Goal: Transaction & Acquisition: Purchase product/service

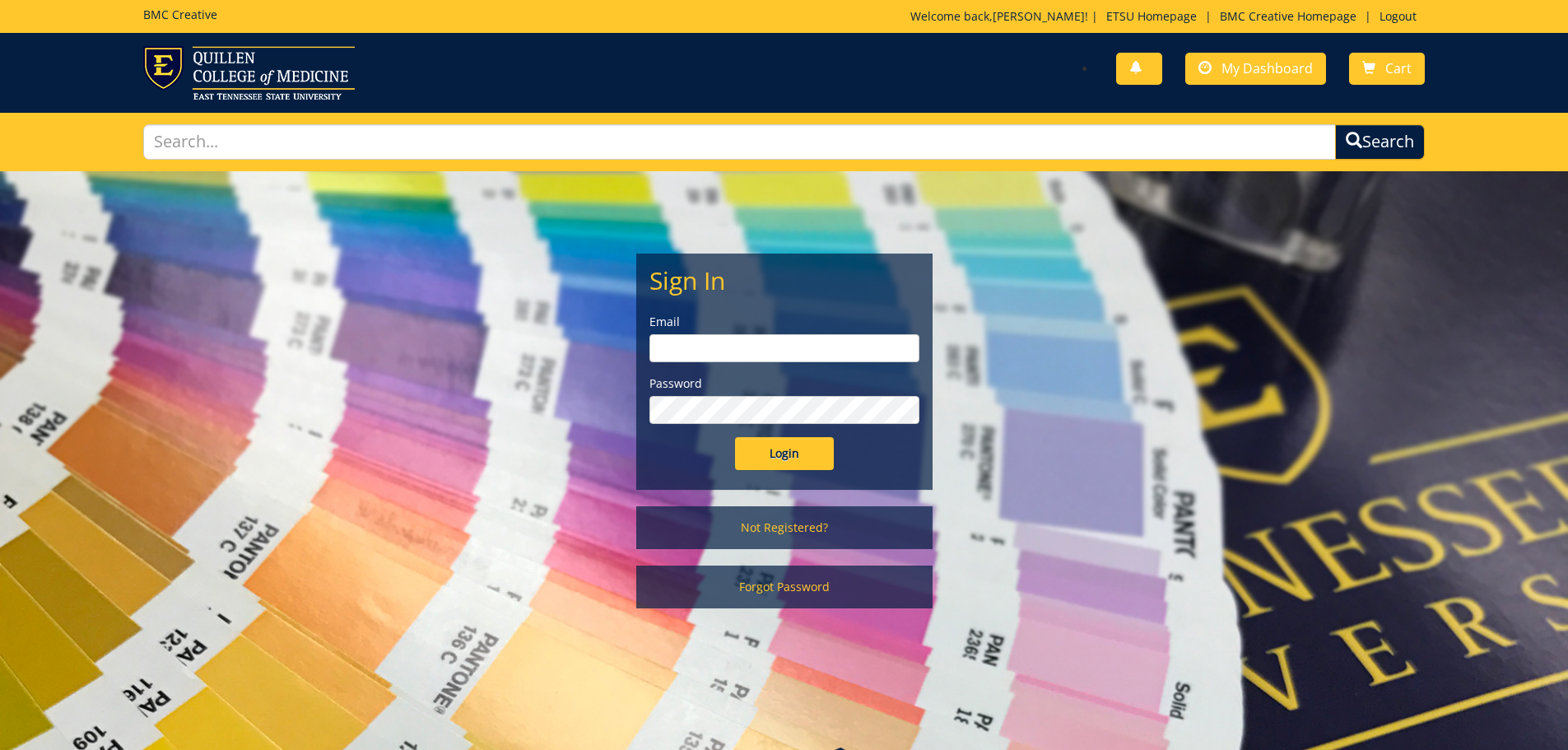
click at [686, 343] on input "email" at bounding box center [784, 347] width 270 height 28
type input "noelcs@etsu.edu"
click at [784, 447] on input "Login" at bounding box center [784, 453] width 98 height 32
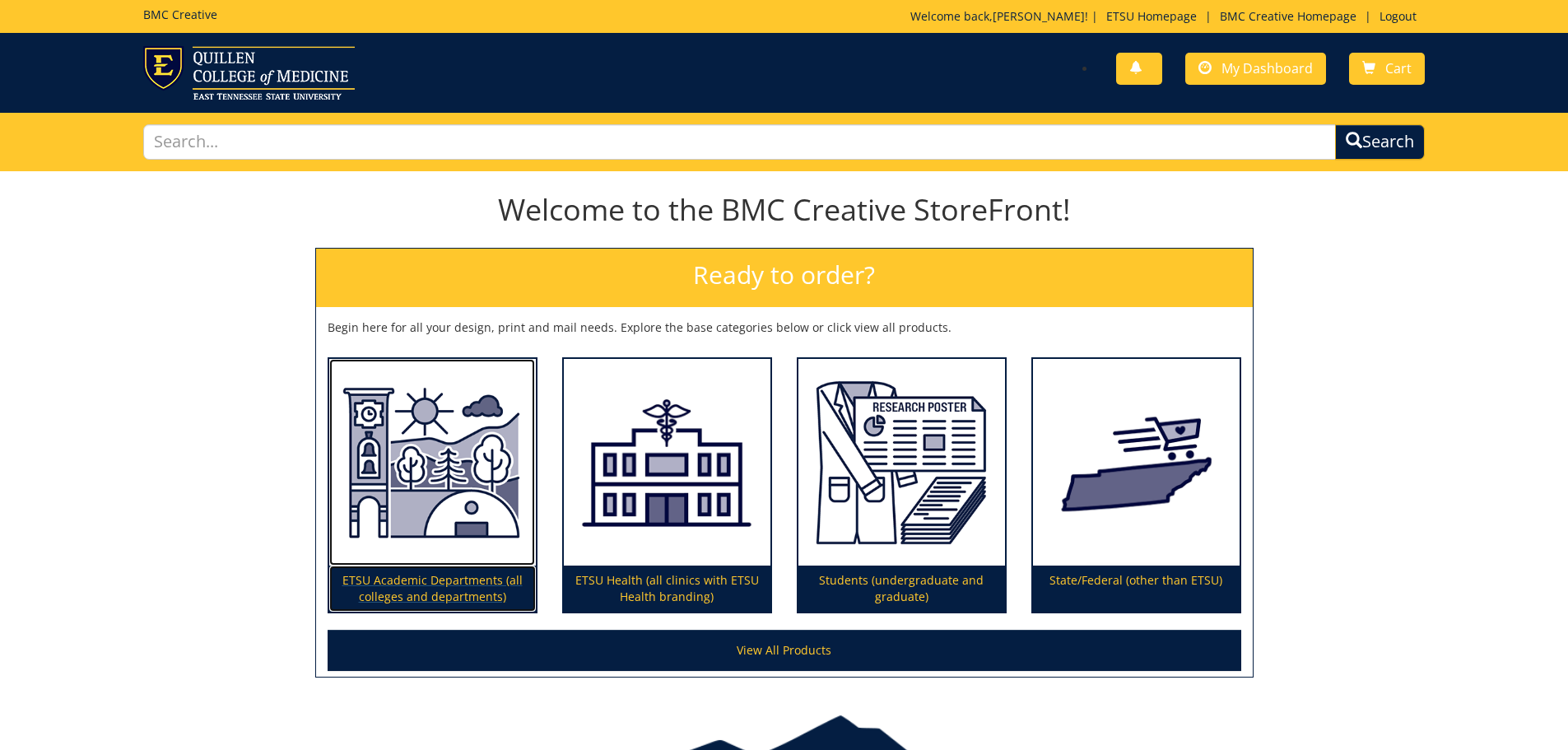
click at [419, 579] on p "ETSU Academic Departments (all colleges and departments)" at bounding box center [432, 588] width 207 height 46
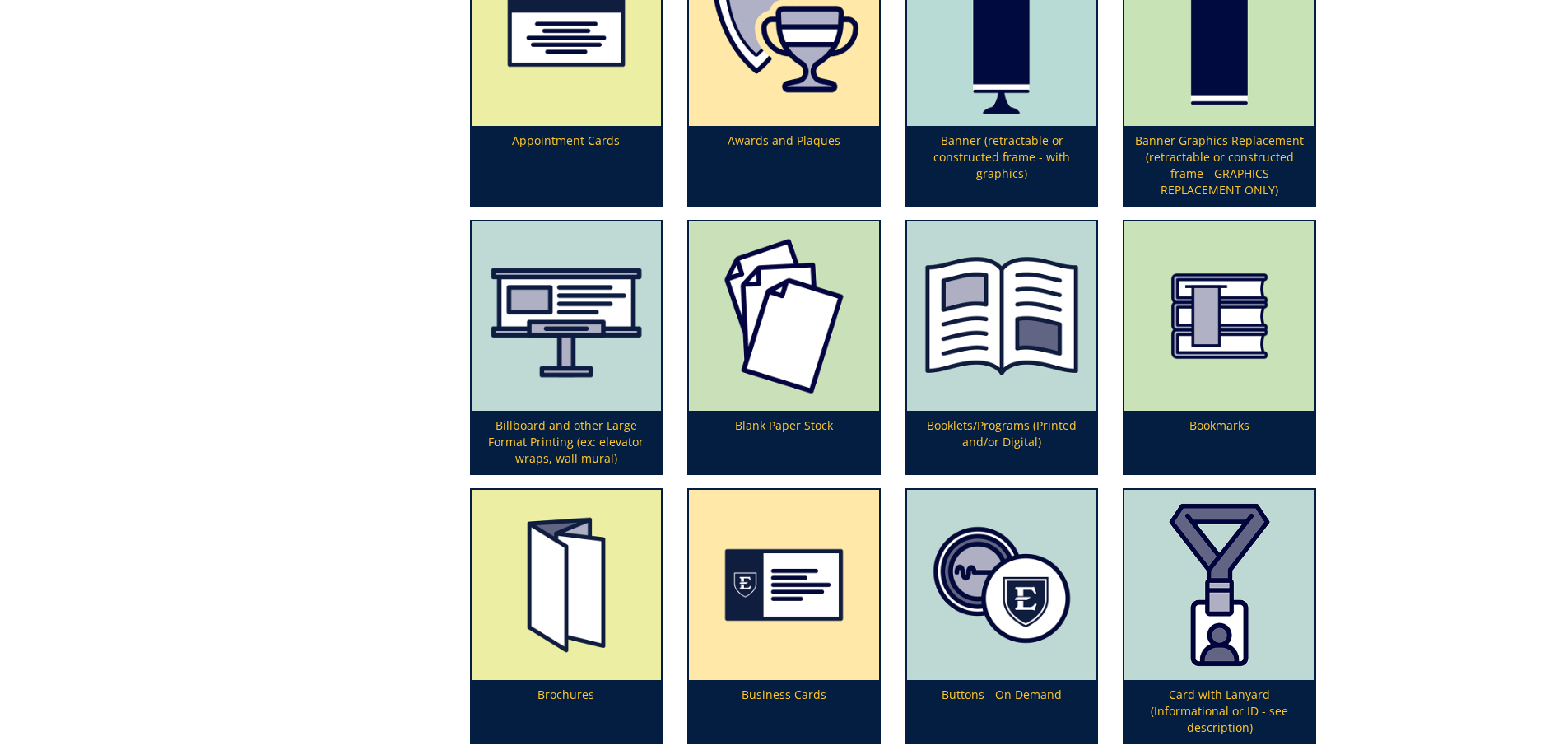
scroll to position [659, 0]
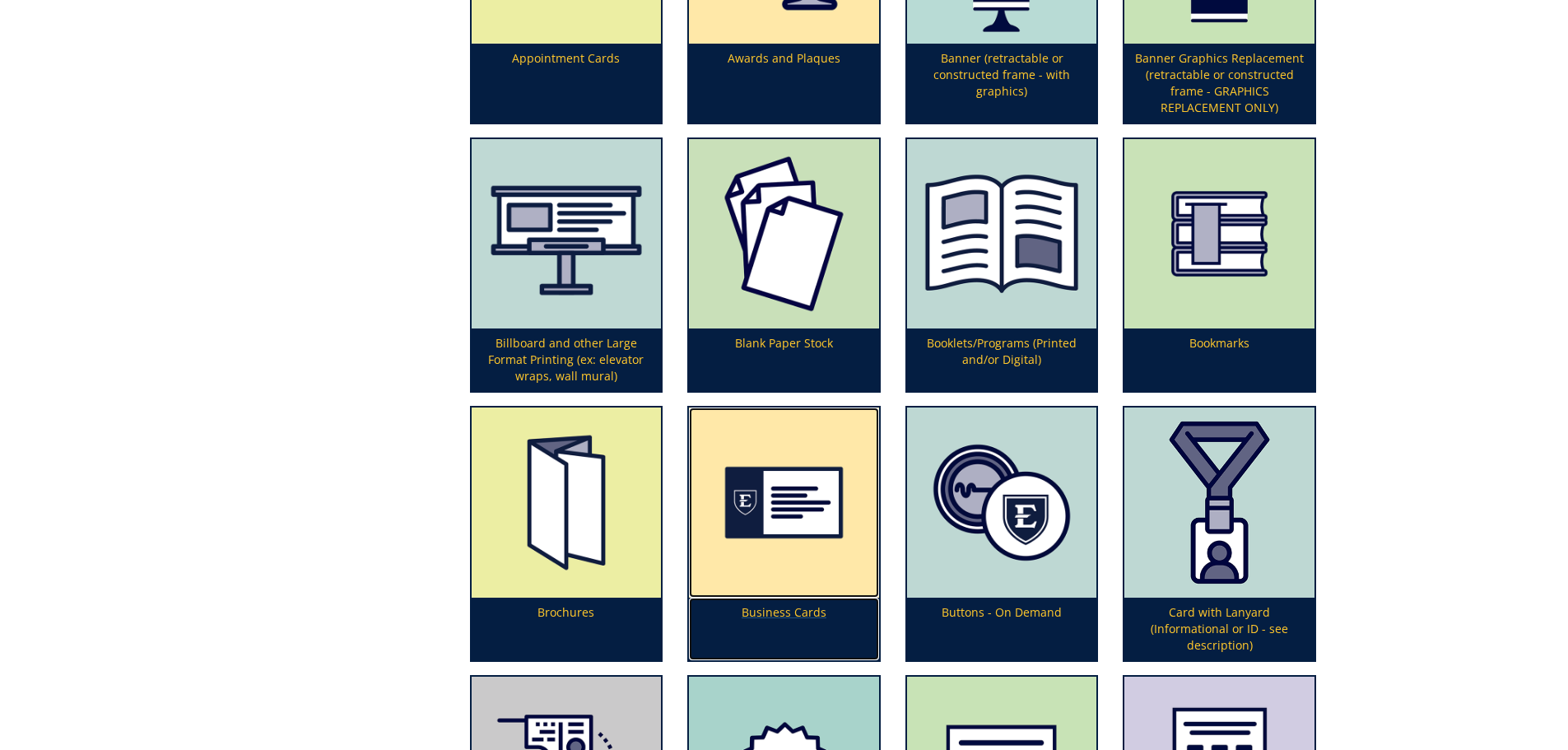
click at [778, 523] on img at bounding box center [784, 502] width 190 height 190
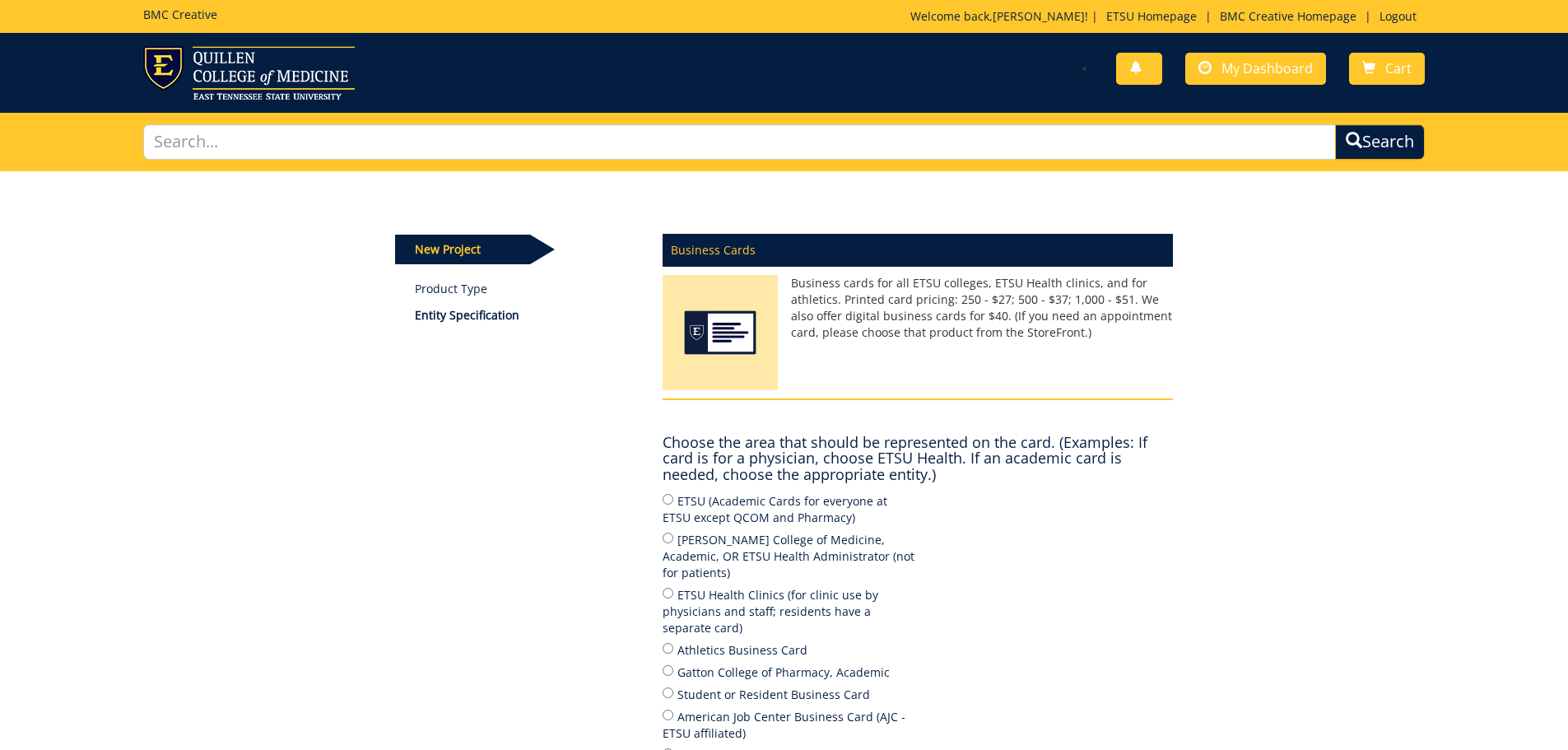
scroll to position [164, 0]
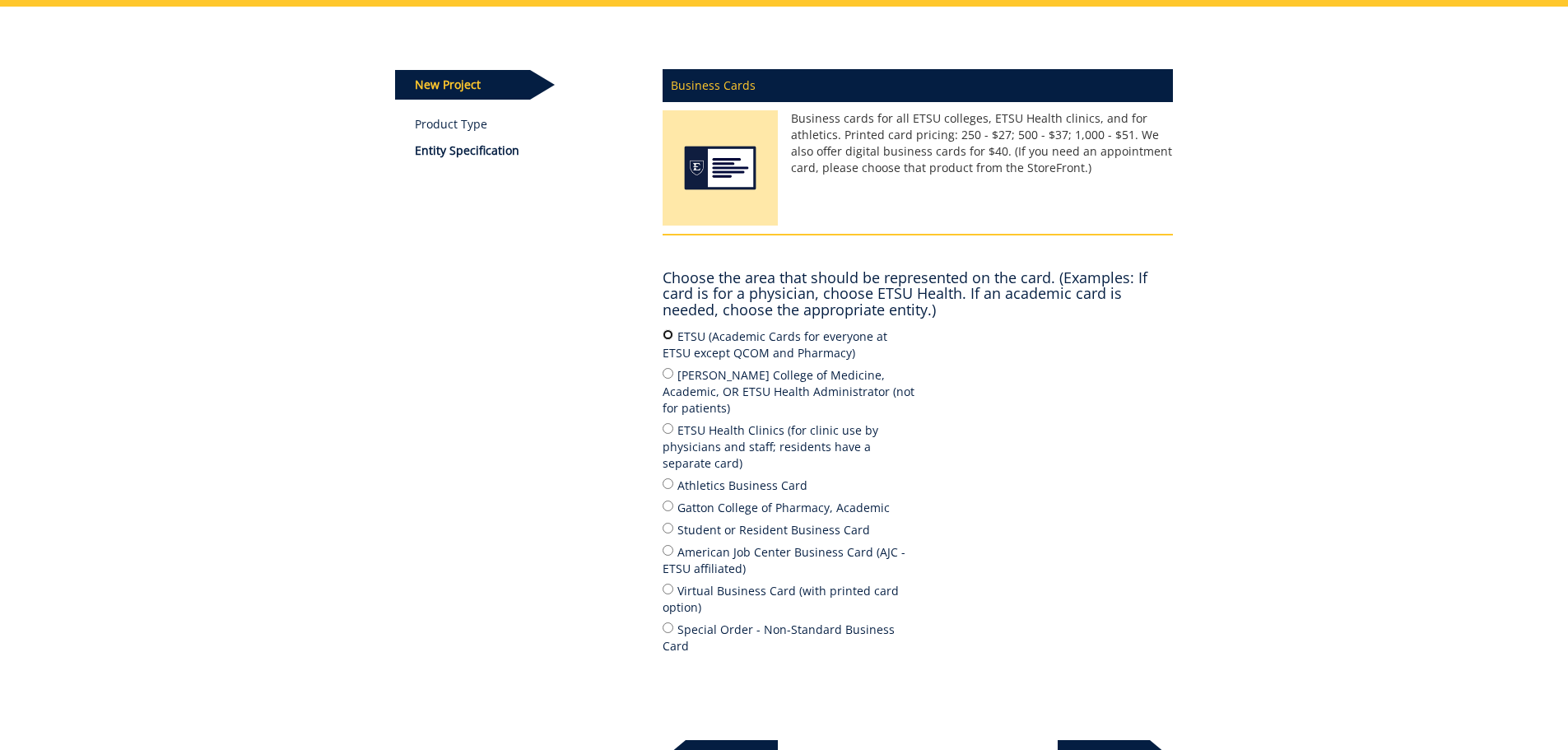
click at [667, 332] on input "ETSU (Academic Cards for everyone at ETSU except QCOM and Pharmacy)" at bounding box center [668, 335] width 11 height 11
radio input "true"
click at [1102, 740] on p "Next" at bounding box center [1104, 756] width 92 height 32
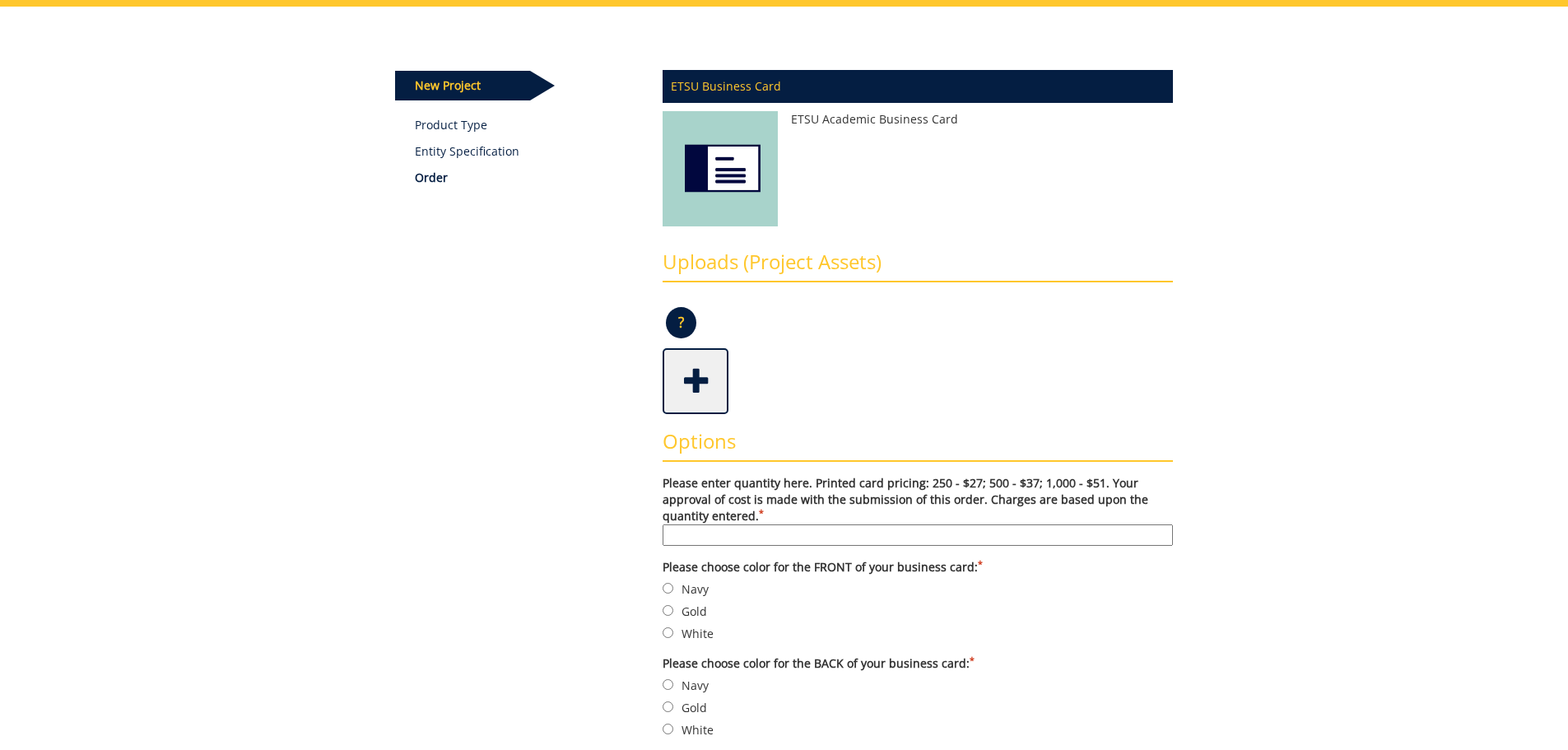
scroll to position [247, 0]
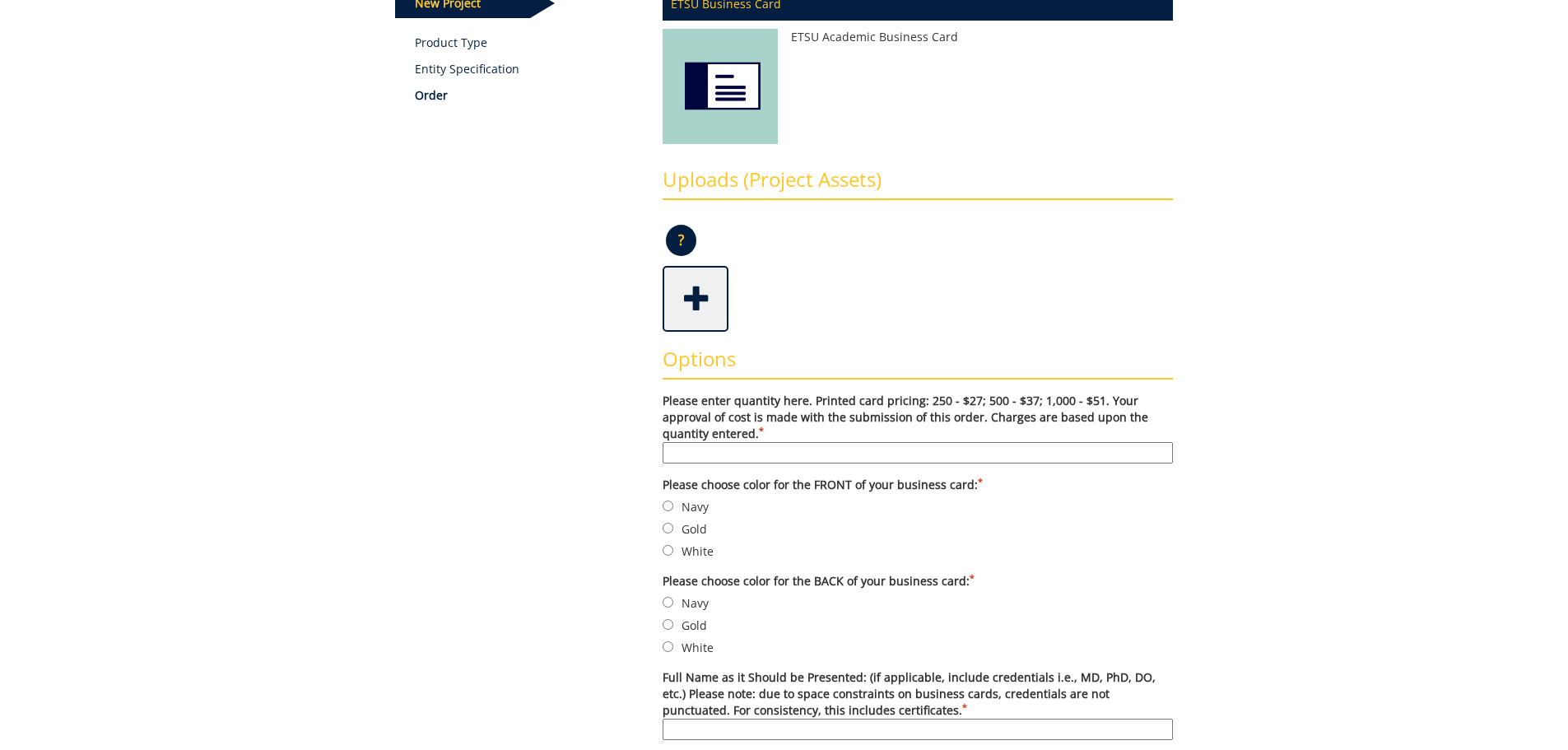
click at [699, 454] on input "Please enter quantity here. Printed card pricing: 250 - $27; 500 - $37; 1,000 -…" at bounding box center [917, 453] width 510 height 22
type input "500"
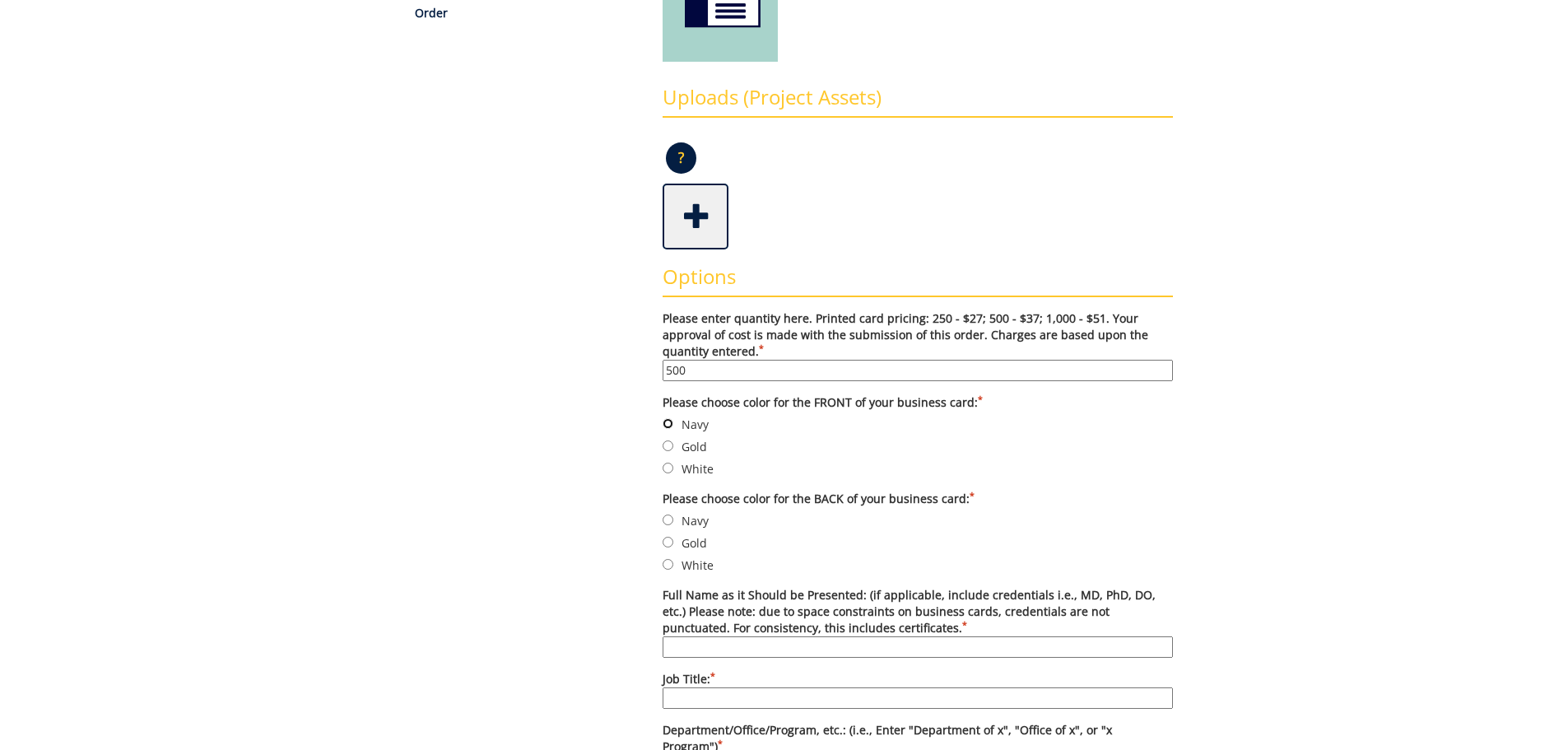
click at [668, 425] on input "Navy" at bounding box center [668, 423] width 11 height 11
radio input "true"
click at [668, 566] on input "White" at bounding box center [668, 564] width 11 height 11
radio input "true"
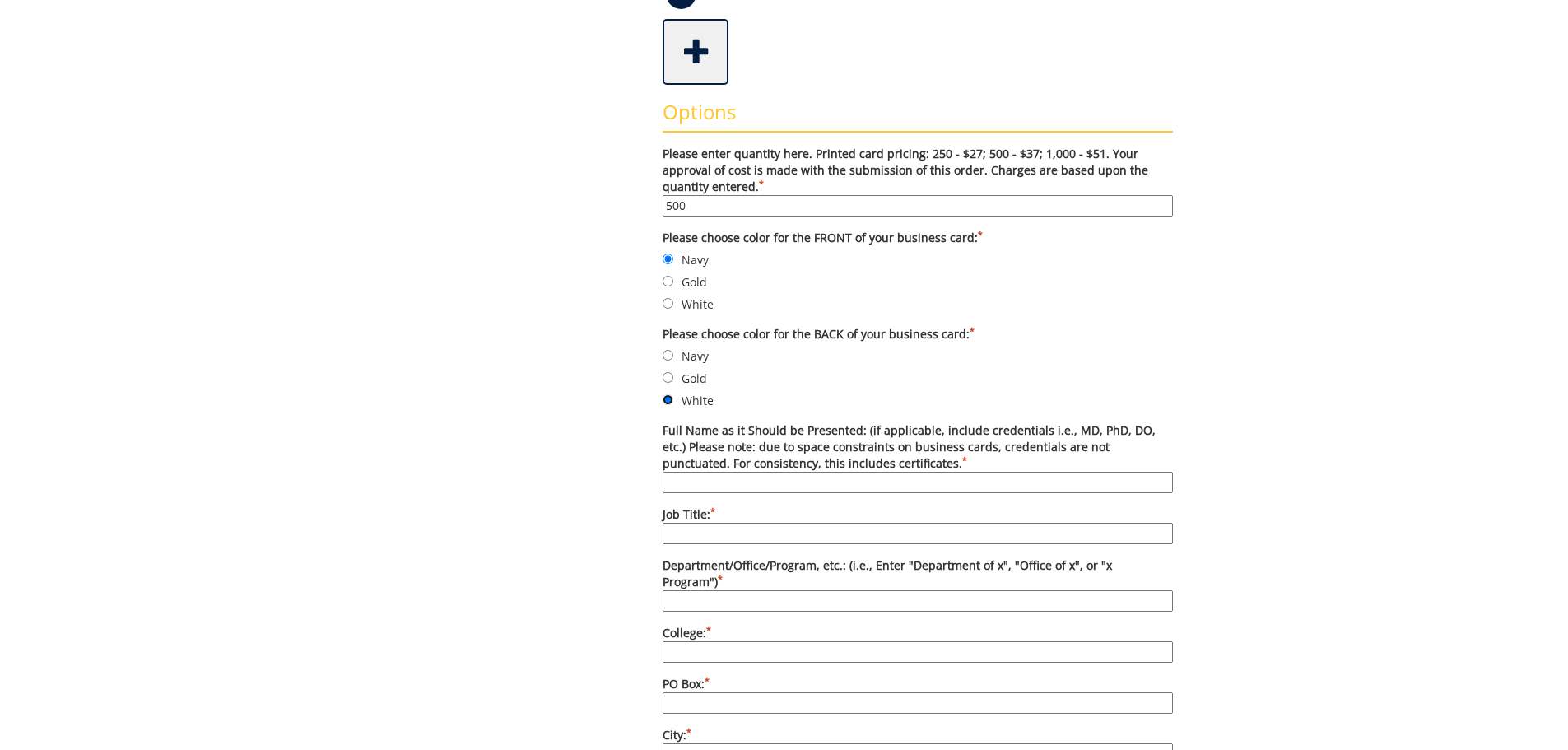
scroll to position [576, 0]
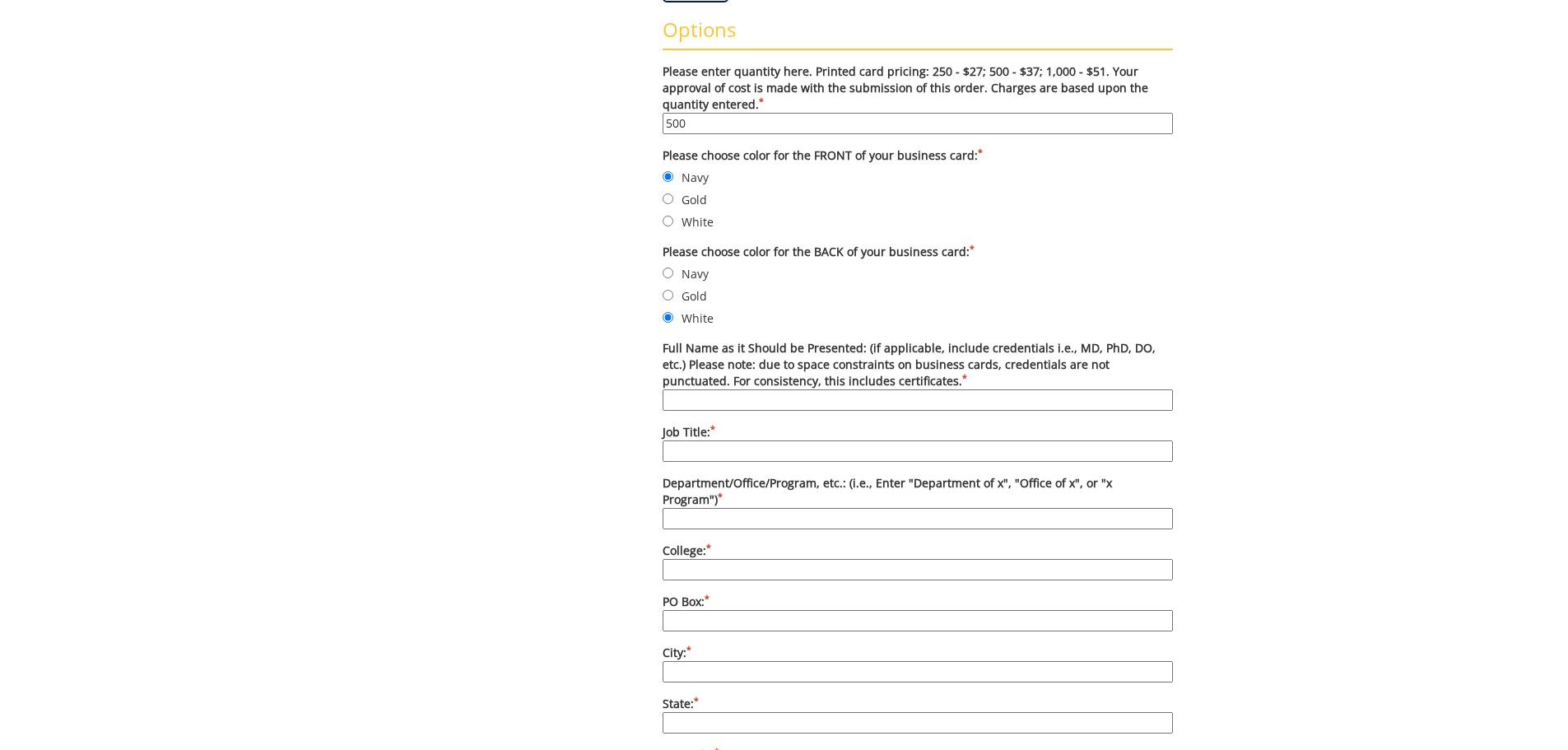
click at [687, 508] on input "Department/Office/Program, etc.: (i.e., Enter "Department of x", "Office of x",…" at bounding box center [917, 519] width 510 height 22
click at [678, 559] on input "College: *" at bounding box center [917, 569] width 510 height 22
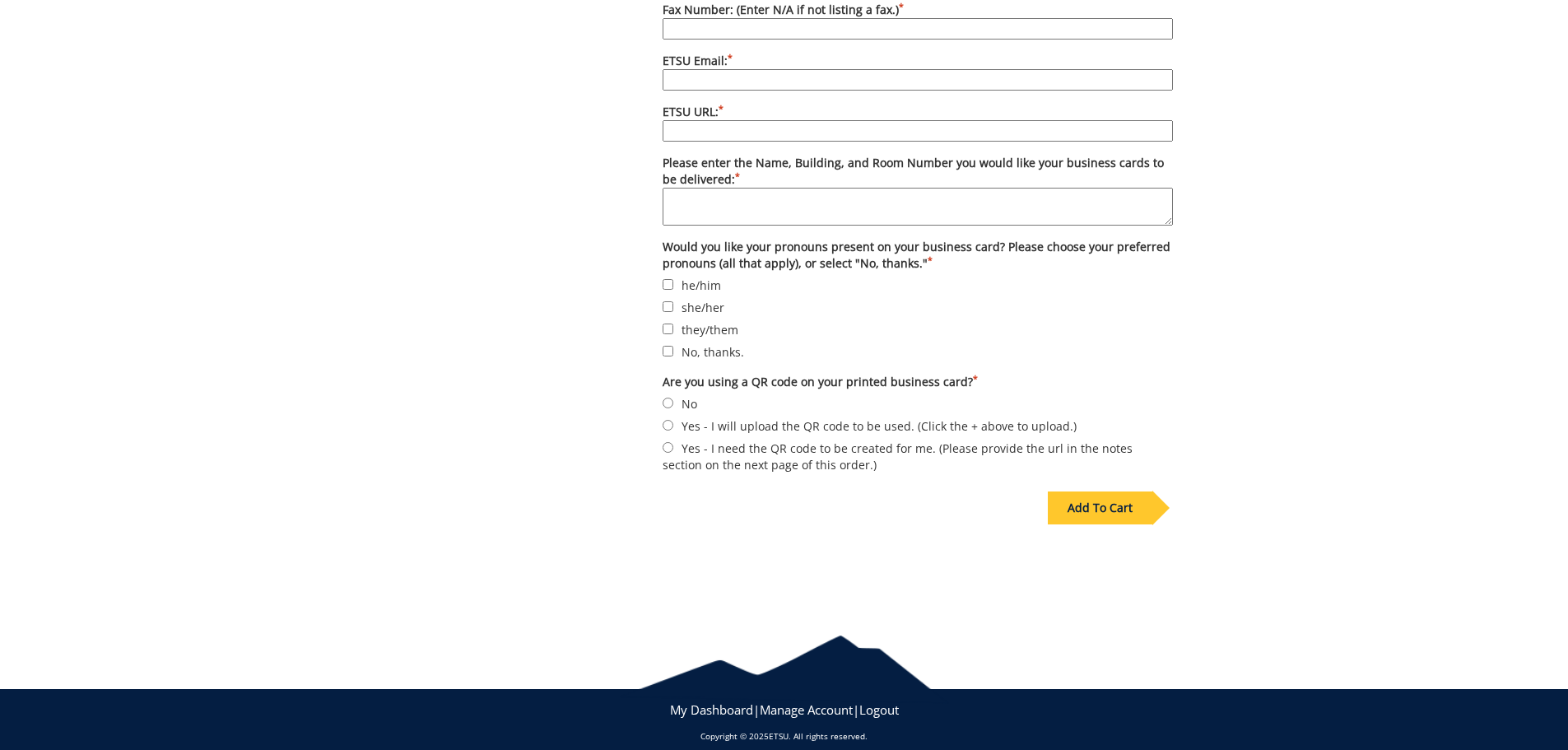
scroll to position [486, 0]
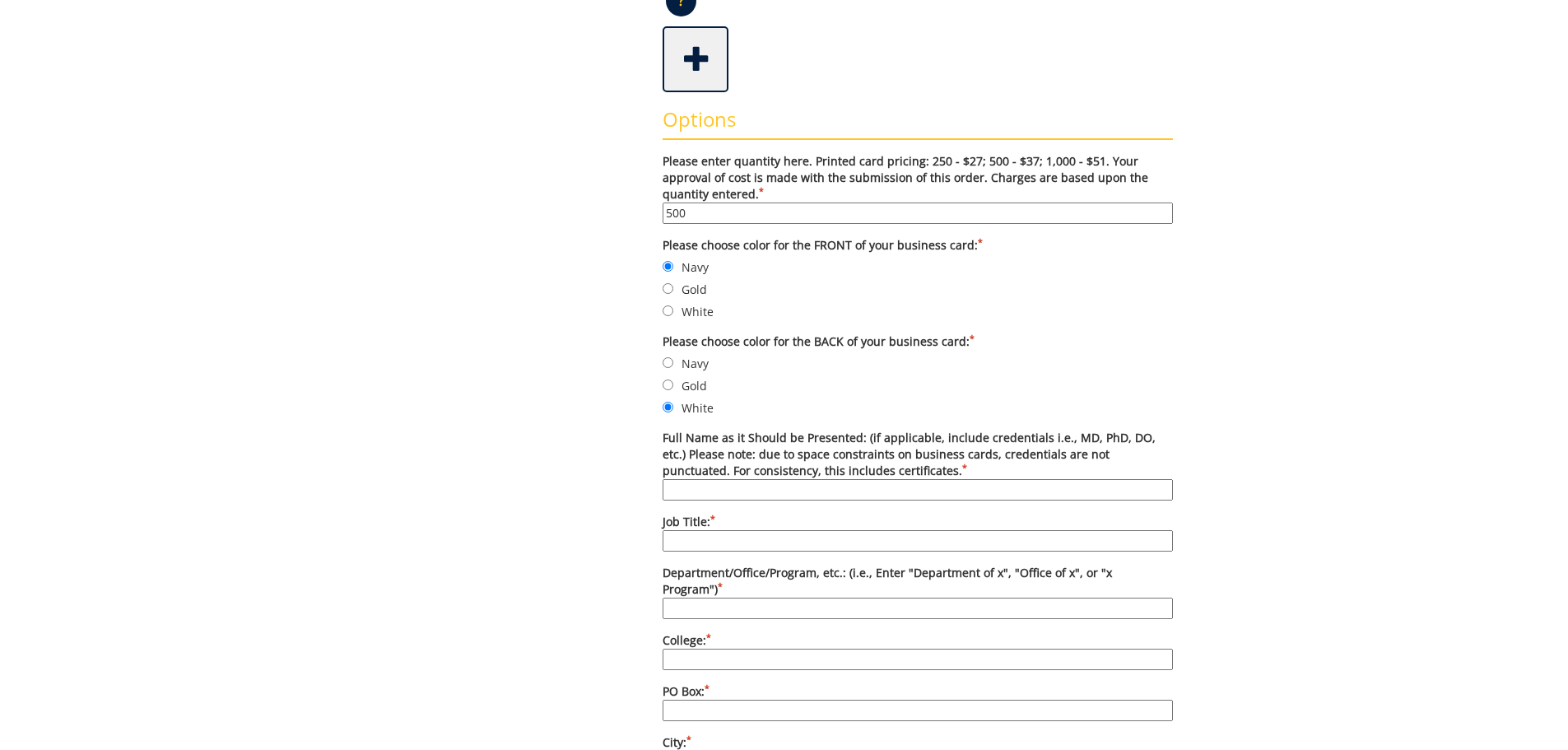
click at [673, 597] on input "Department/Office/Program, etc.: (i.e., Enter "Department of x", "Office of x",…" at bounding box center [917, 608] width 510 height 22
type input "Office of Undergraduate Admissions Divij;lajsdf;lajdsf;lkjas;lkdfjlaskjfl;kajdf…"
drag, startPoint x: 1170, startPoint y: 592, endPoint x: 615, endPoint y: 547, distance: 556.8
click at [610, 544] on div "Some kind of message here. New Project Product Type Entity Specification Order …" at bounding box center [784, 640] width 803 height 1911
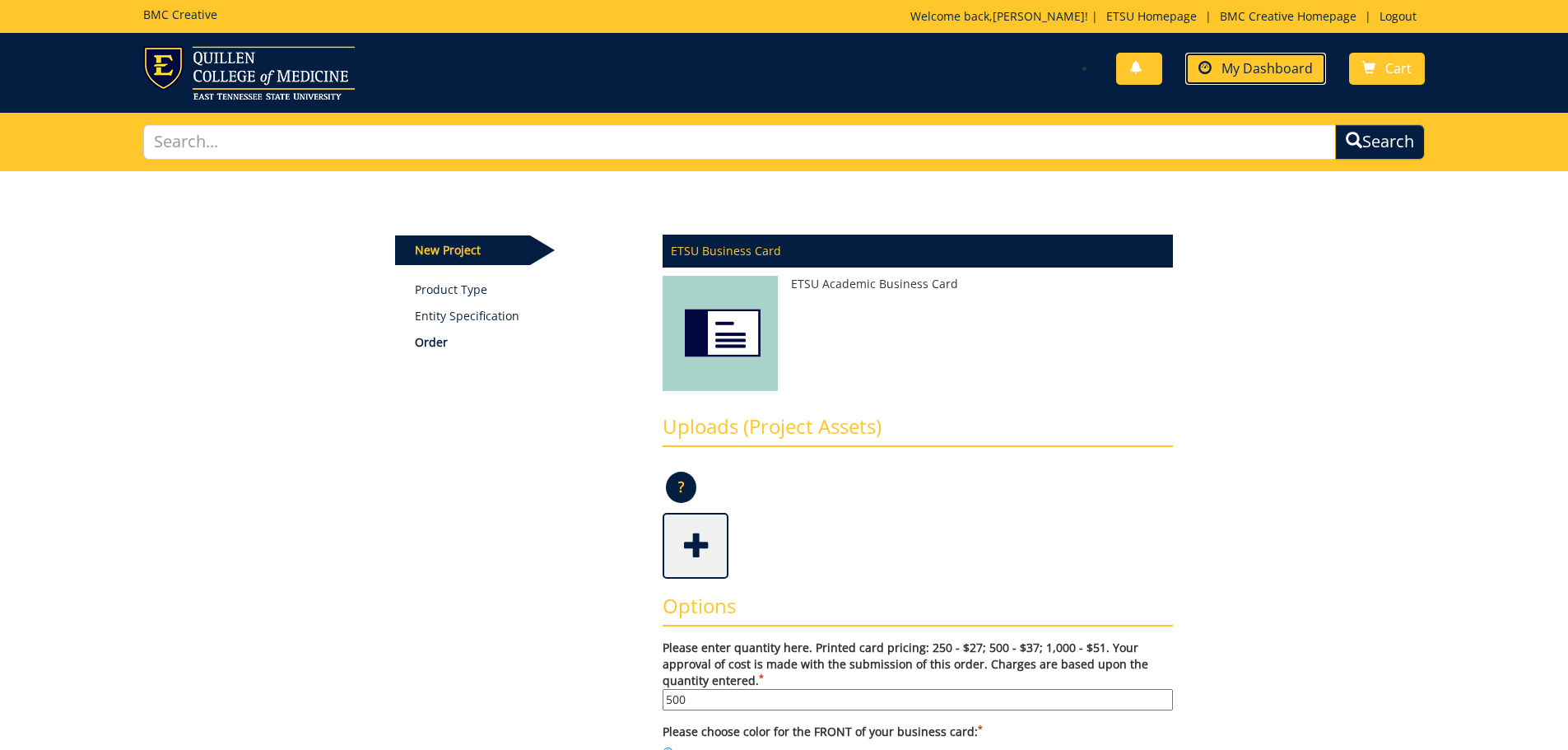
click at [1247, 60] on span "My Dashboard" at bounding box center [1266, 69] width 91 height 18
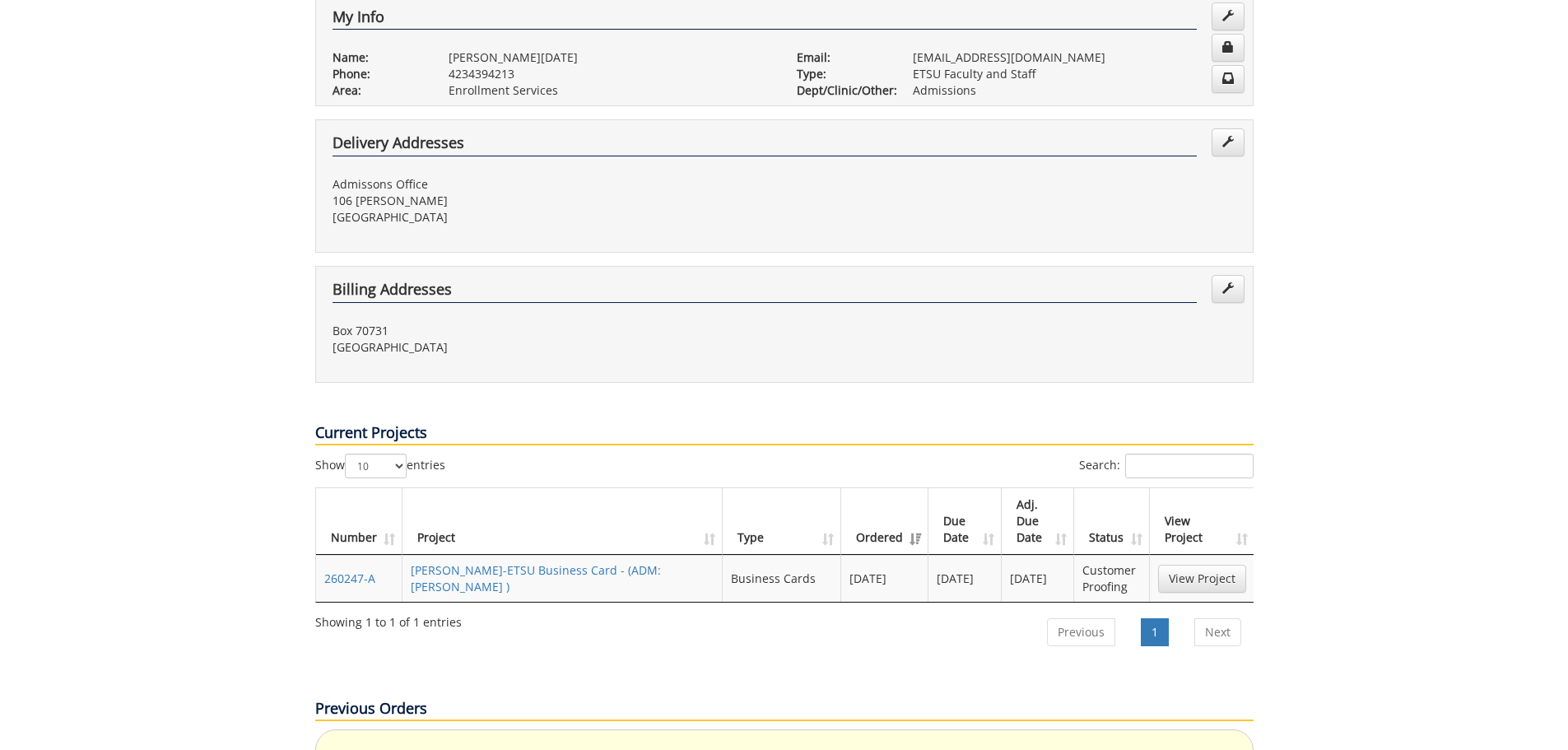
scroll to position [412, 0]
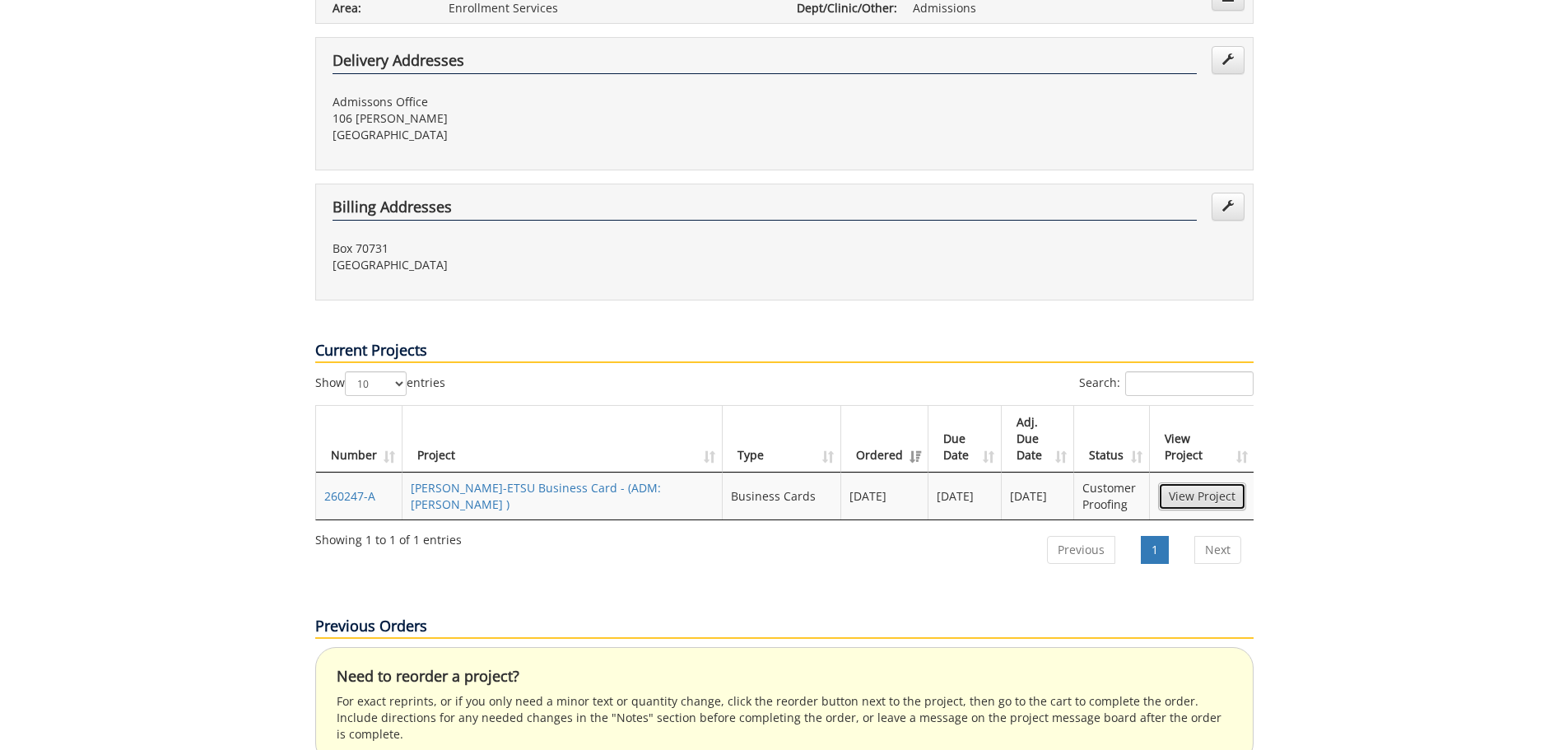
click at [1190, 482] on link "View Project" at bounding box center [1202, 495] width 88 height 28
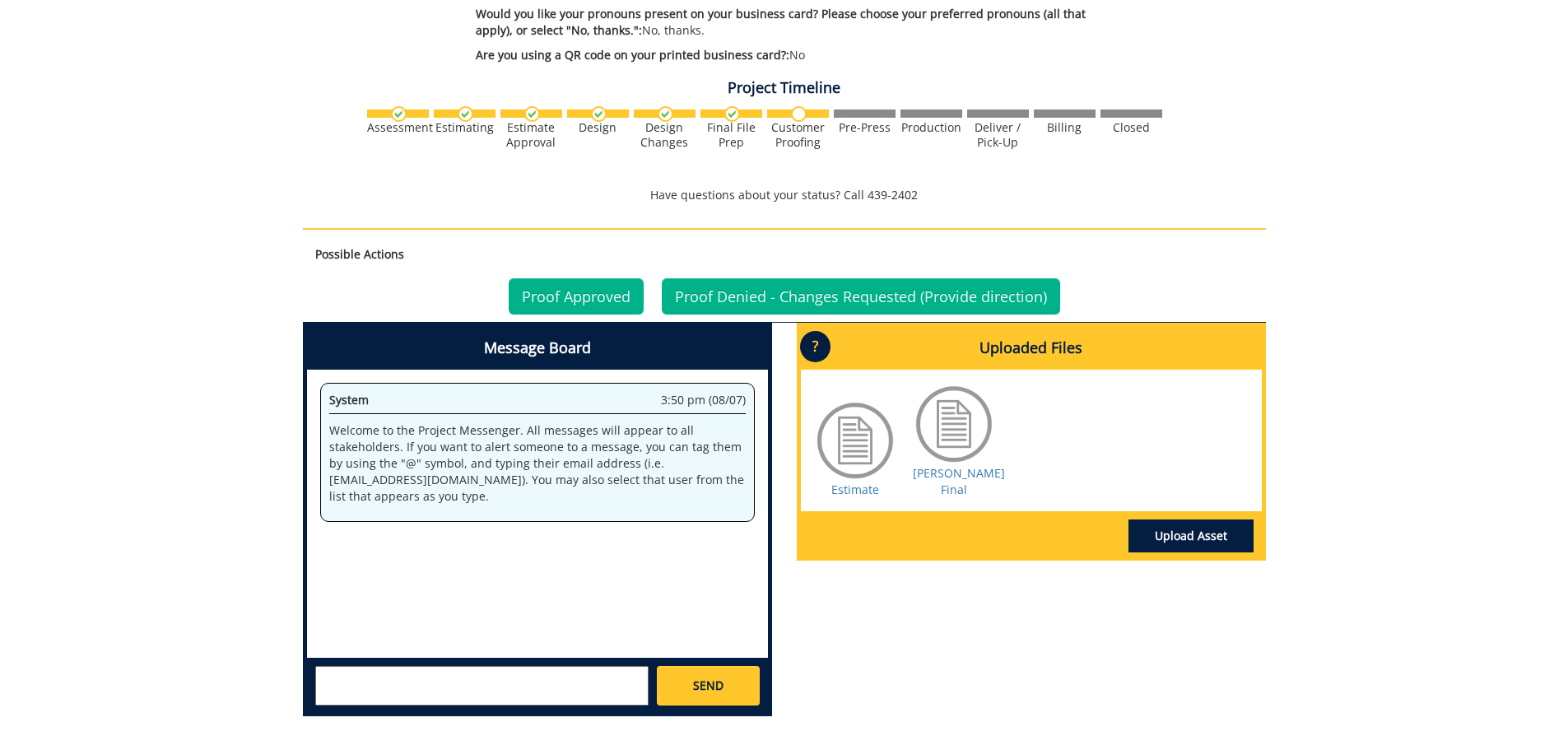
scroll to position [987, 0]
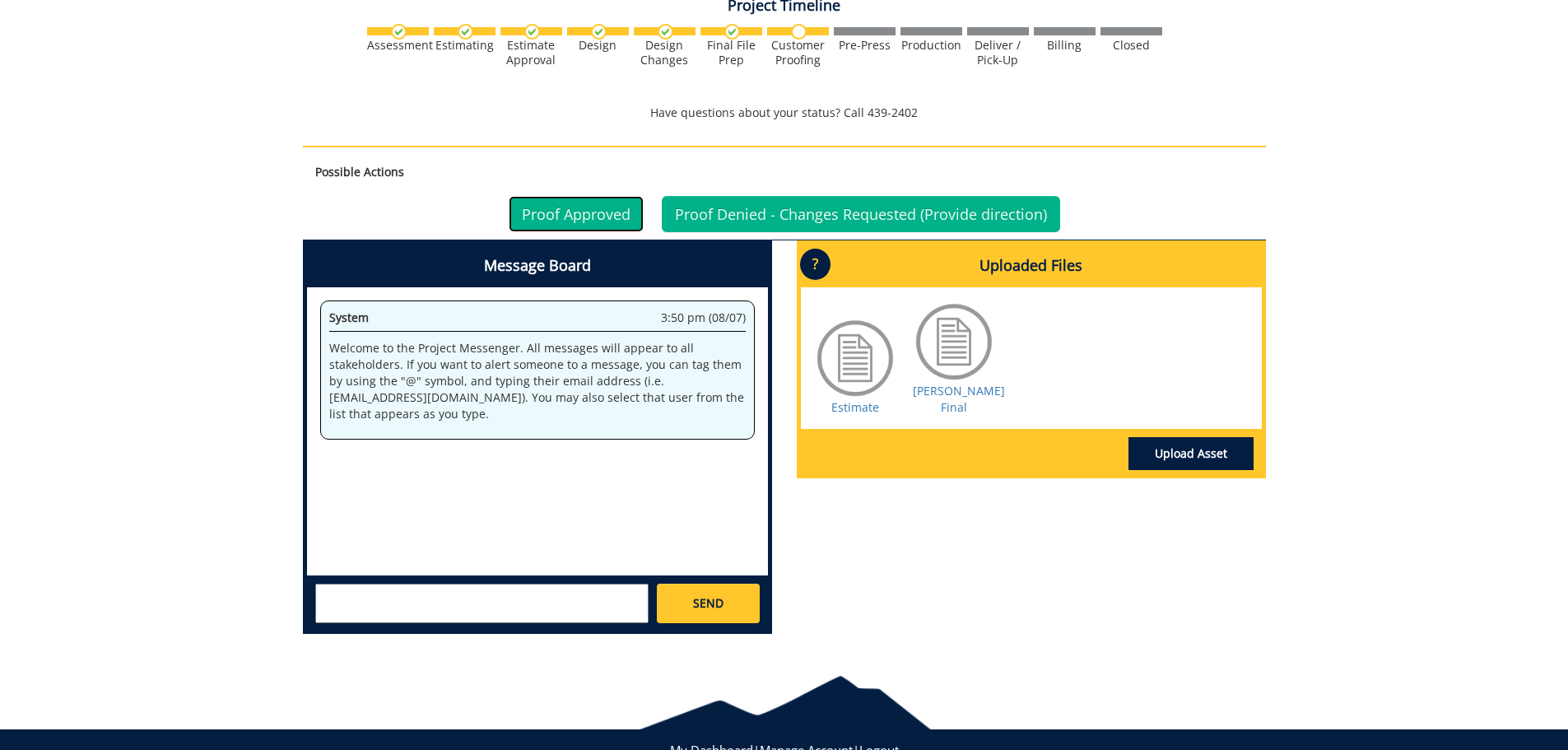
click at [561, 210] on link "Proof Approved" at bounding box center [577, 214] width 135 height 36
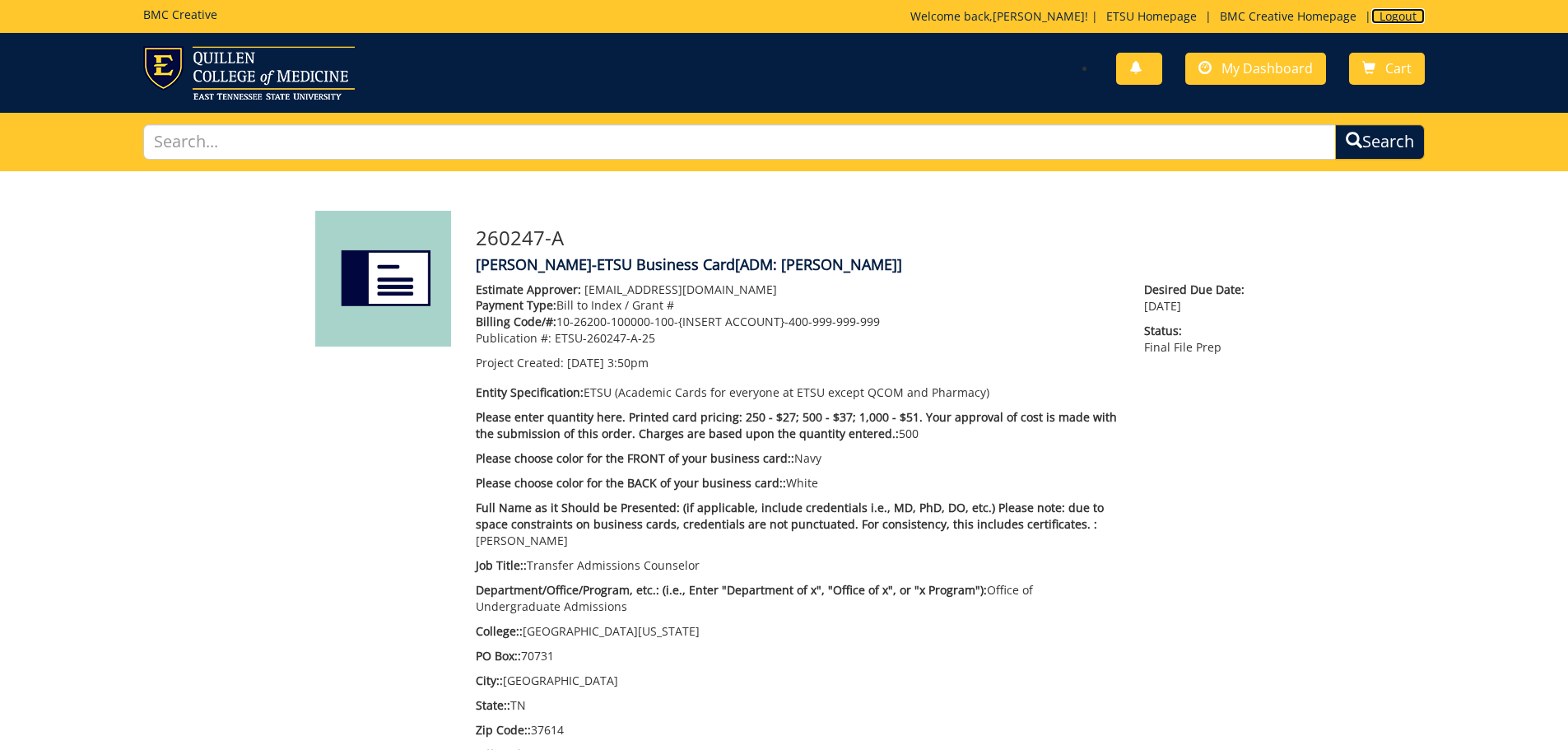
click at [1383, 15] on link "Logout" at bounding box center [1397, 15] width 53 height 15
